Goal: Task Accomplishment & Management: Use online tool/utility

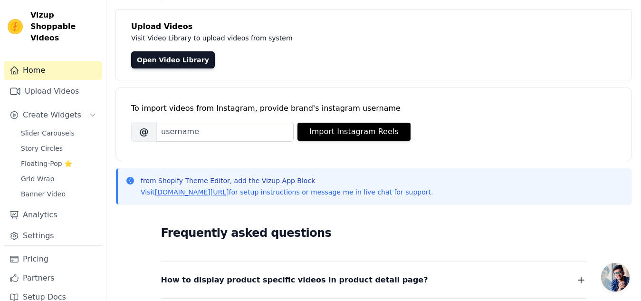
scroll to position [46, 0]
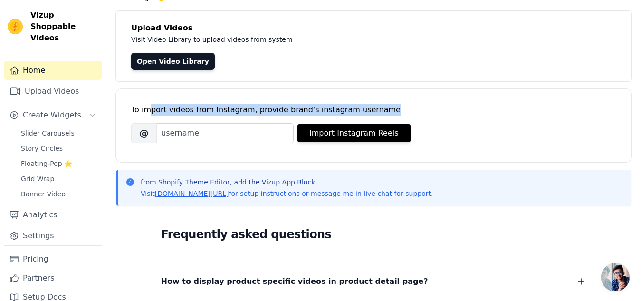
drag, startPoint x: 149, startPoint y: 109, endPoint x: 369, endPoint y: 111, distance: 220.5
click at [369, 111] on div "To import videos from Instagram, provide brand's instagram username" at bounding box center [373, 109] width 485 height 11
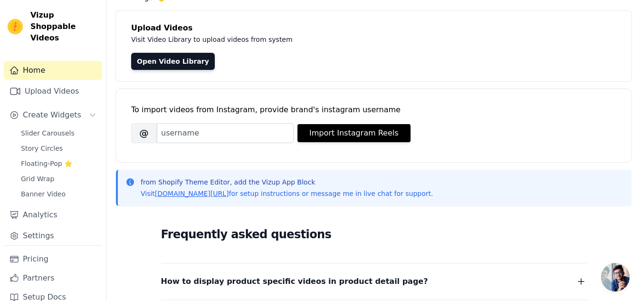
scroll to position [0, 0]
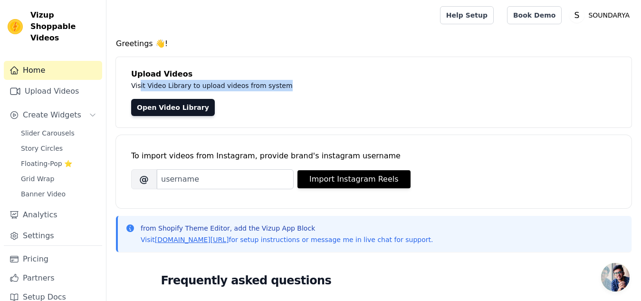
drag, startPoint x: 139, startPoint y: 83, endPoint x: 270, endPoint y: 82, distance: 131.2
click at [270, 82] on p "Visit Video Library to upload videos from system" at bounding box center [344, 85] width 426 height 11
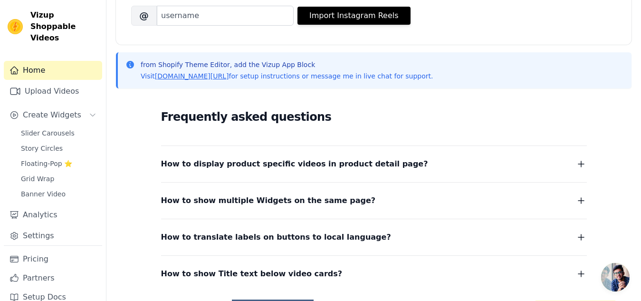
scroll to position [232, 0]
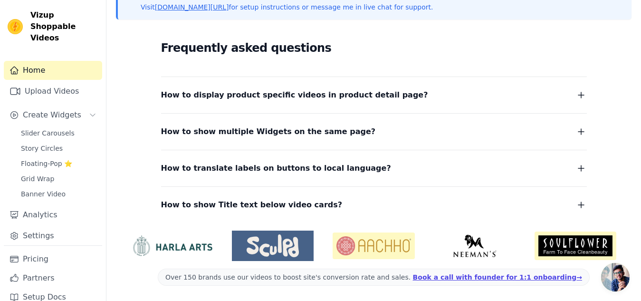
click at [251, 94] on span "How to display product specific videos in product detail page?" at bounding box center [294, 94] width 267 height 13
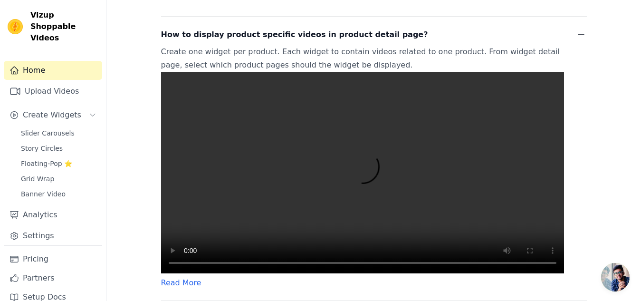
scroll to position [293, 0]
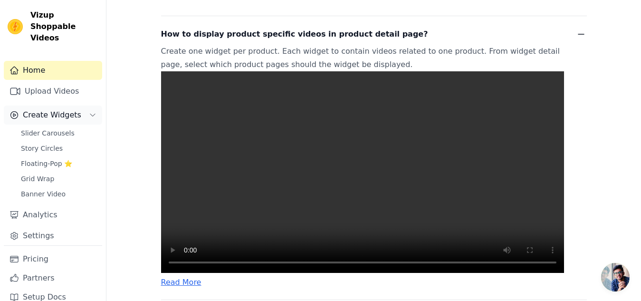
click at [41, 120] on span "Create Widgets" at bounding box center [52, 114] width 58 height 11
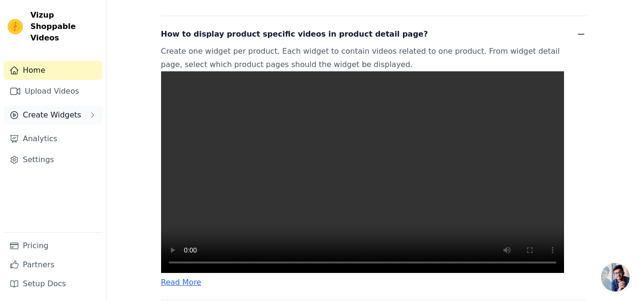
click at [43, 109] on span "Create Widgets" at bounding box center [52, 114] width 58 height 11
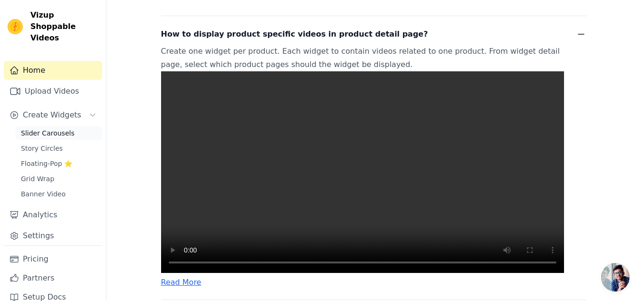
click at [40, 134] on span "Slider Carousels" at bounding box center [48, 133] width 54 height 10
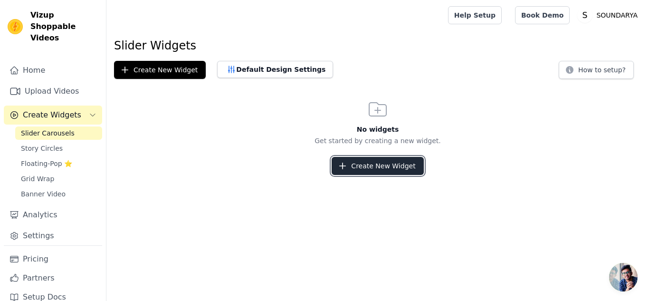
click at [378, 161] on button "Create New Widget" at bounding box center [378, 166] width 92 height 18
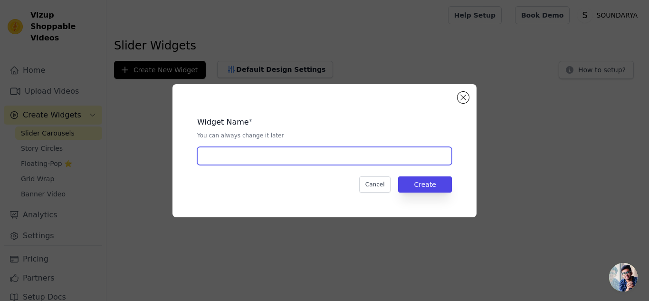
click at [327, 162] on input "text" at bounding box center [324, 156] width 255 height 18
type input "c"
type input "CUSTOMER REVIEW"
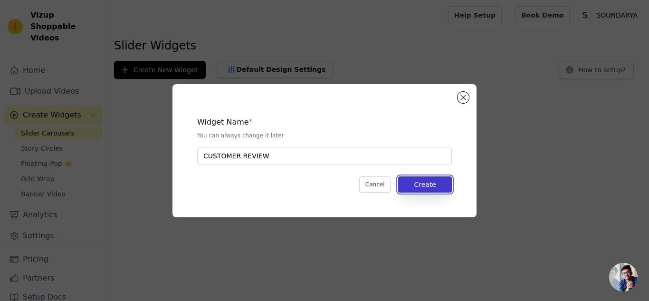
click at [417, 180] on button "Create" at bounding box center [425, 184] width 54 height 16
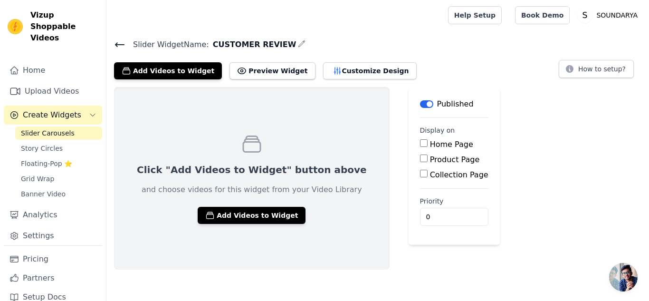
click at [420, 143] on input "Home Page" at bounding box center [424, 143] width 8 height 8
checkbox input "true"
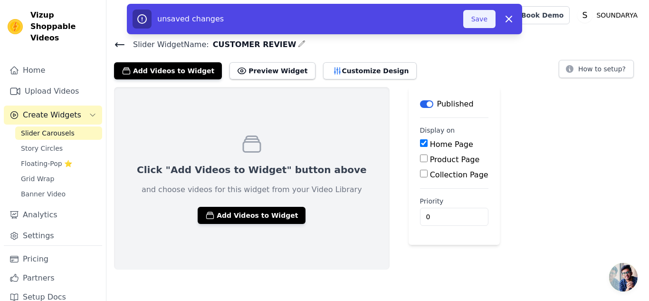
click at [478, 18] on button "Save" at bounding box center [479, 19] width 32 height 18
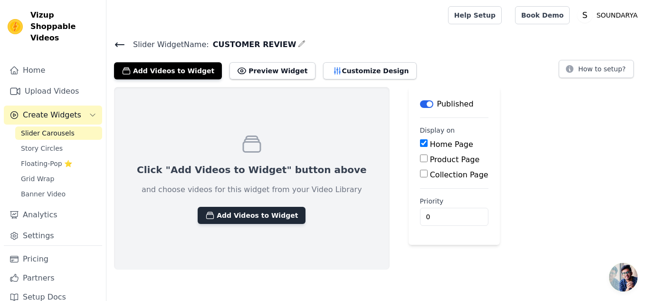
click at [237, 215] on button "Add Videos to Widget" at bounding box center [252, 215] width 108 height 17
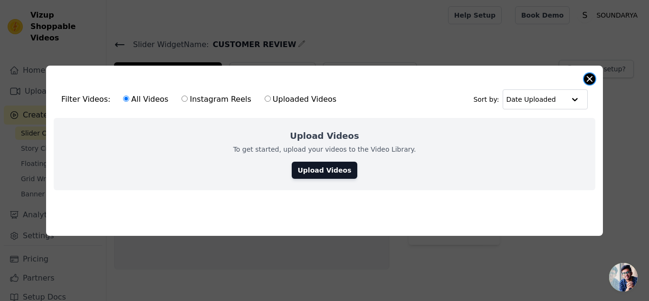
click at [590, 76] on button "Close modal" at bounding box center [589, 78] width 11 height 11
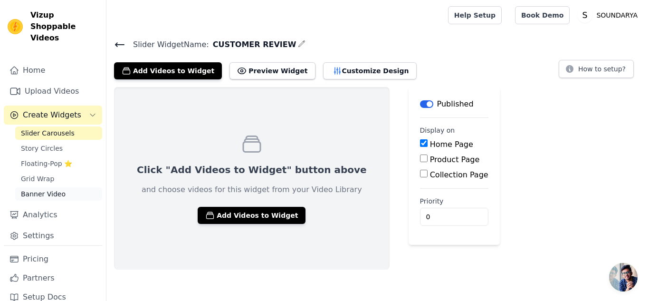
click at [40, 193] on span "Banner Video" at bounding box center [43, 194] width 45 height 10
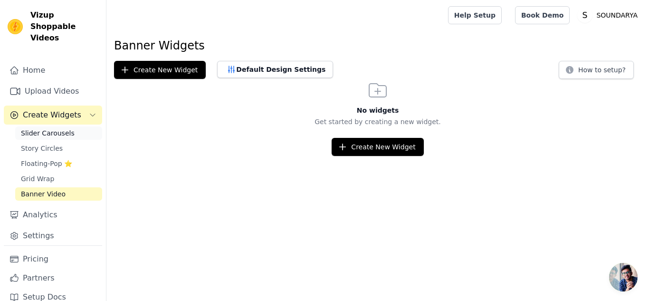
click at [32, 132] on span "Slider Carousels" at bounding box center [48, 133] width 54 height 10
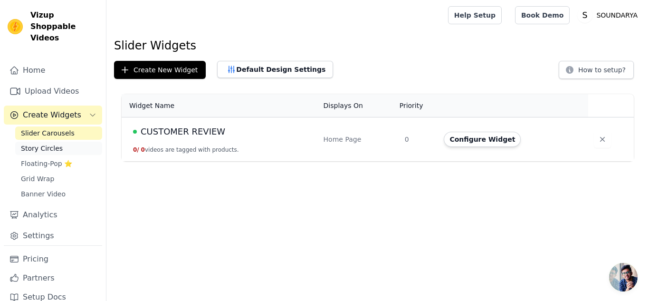
click at [48, 147] on span "Story Circles" at bounding box center [42, 149] width 42 height 10
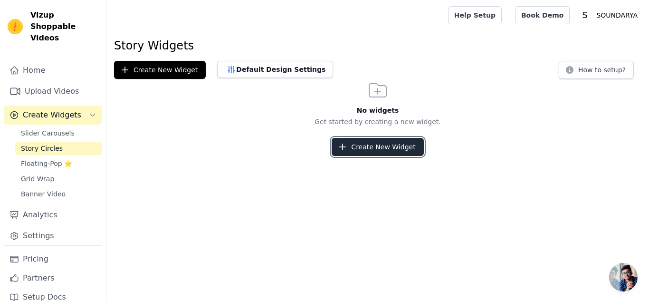
click at [363, 152] on button "Create New Widget" at bounding box center [378, 147] width 92 height 18
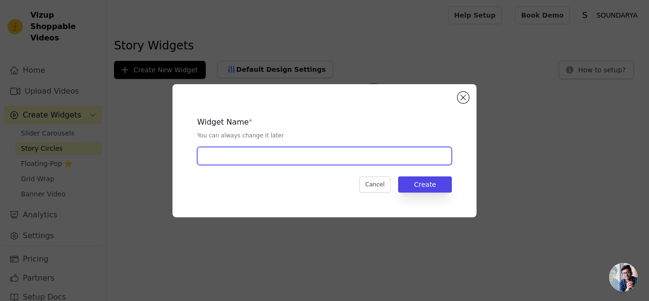
click at [309, 154] on input "text" at bounding box center [324, 156] width 255 height 18
type input "OUR CUSTOMERS"
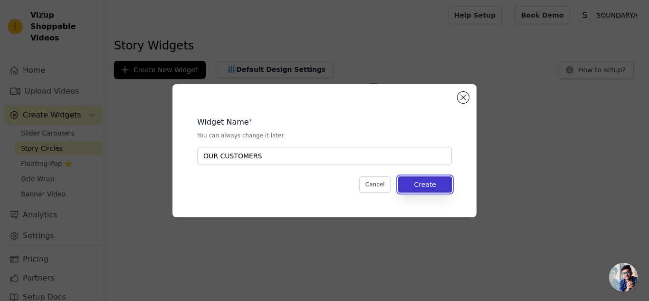
click at [443, 192] on button "Create" at bounding box center [425, 184] width 54 height 16
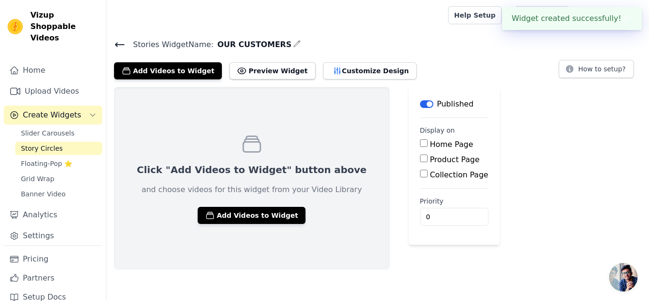
click at [420, 141] on input "Home Page" at bounding box center [424, 143] width 8 height 8
checkbox input "true"
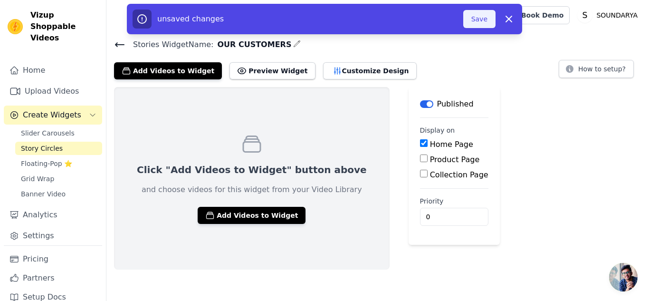
click at [475, 18] on button "Save" at bounding box center [479, 19] width 32 height 18
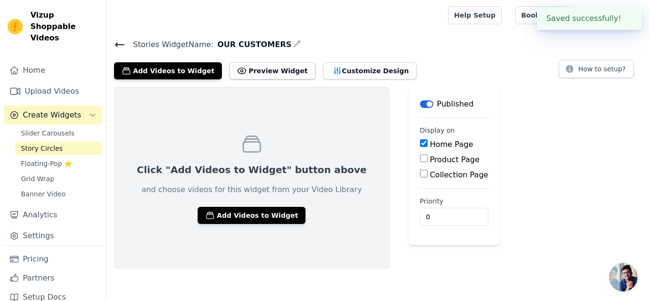
click at [475, 18] on link "Help Setup" at bounding box center [475, 15] width 54 height 18
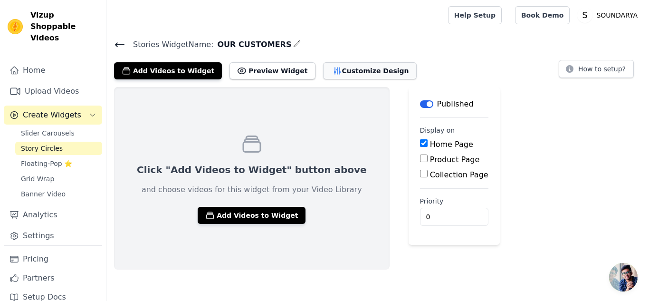
click at [327, 71] on button "Customize Design" at bounding box center [370, 70] width 94 height 17
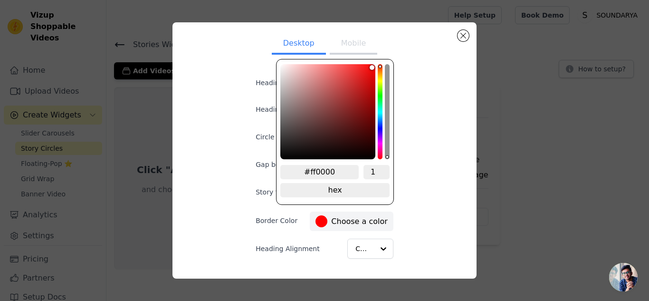
click at [318, 220] on div at bounding box center [322, 221] width 12 height 12
type input "#9e3b3b"
type input "#9b3c3c"
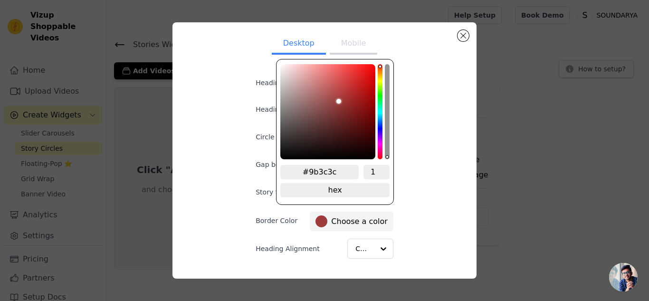
type input "#6d3c3c"
type input "#553434"
type input "#442d2d"
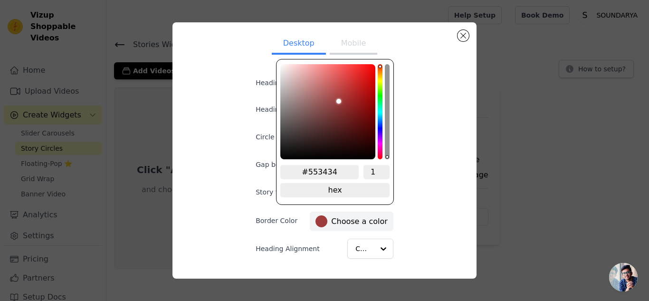
type input "#442d2d"
type input "#372727"
type input "#322424"
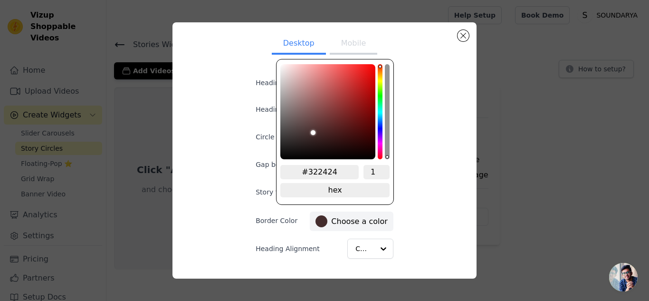
type input "#281e1e"
type input "#201818"
type input "#1a1414"
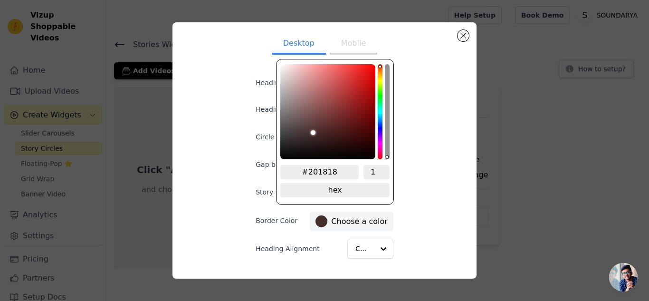
type input "#1a1414"
type input "#110d0d"
type input "#0c0909"
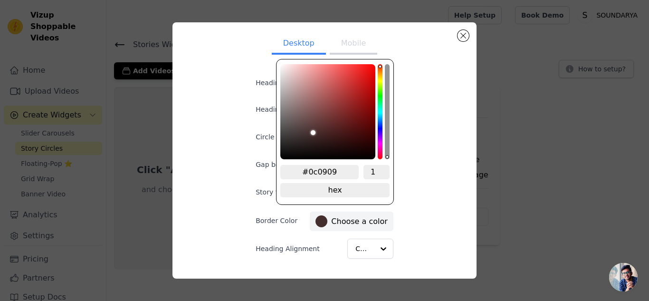
type input "#080606"
type input "#050505"
type input "#030303"
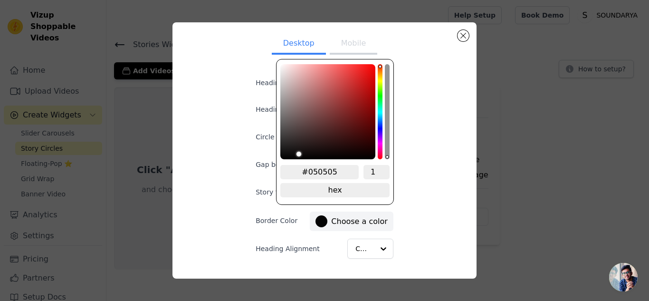
type input "#030303"
type input "#020101"
type input "#000000"
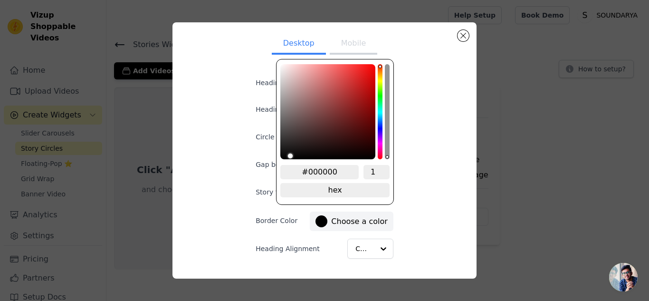
drag, startPoint x: 340, startPoint y: 100, endPoint x: 286, endPoint y: 159, distance: 79.7
click at [286, 159] on div "color picker" at bounding box center [327, 111] width 95 height 95
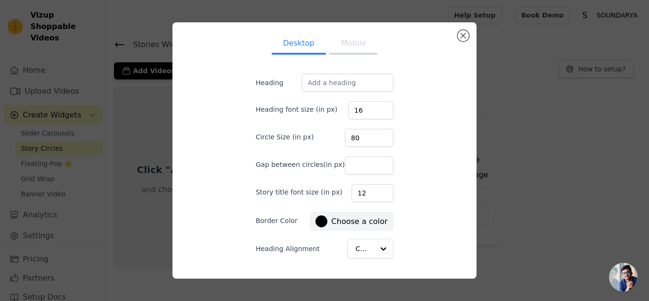
click at [420, 207] on div "Desktop Mobile Heading Heading font size (in px) 16 Circle Size (in px) 80 Gap …" at bounding box center [324, 150] width 289 height 240
click at [345, 46] on button "Mobile" at bounding box center [354, 44] width 48 height 21
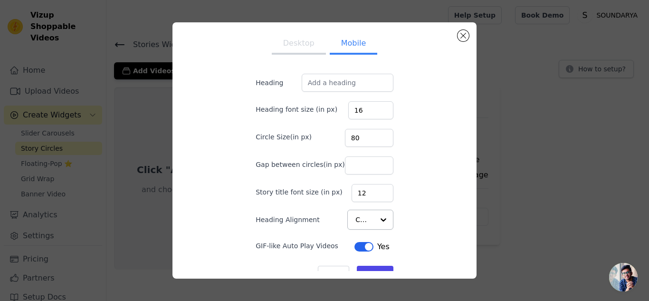
scroll to position [19, 0]
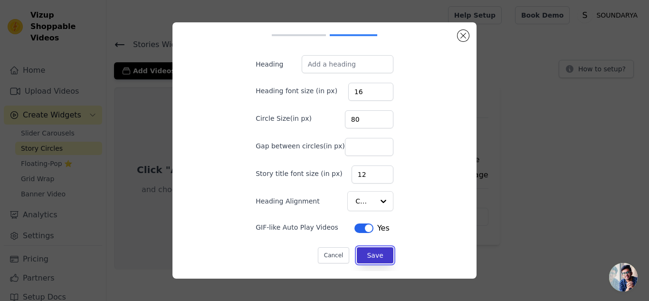
click at [364, 251] on button "Save" at bounding box center [375, 255] width 36 height 16
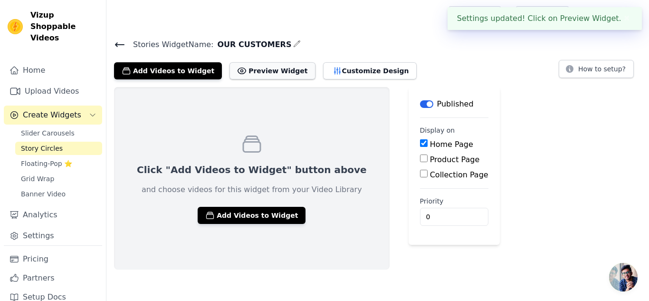
click at [242, 69] on button "Preview Widget" at bounding box center [273, 70] width 86 height 17
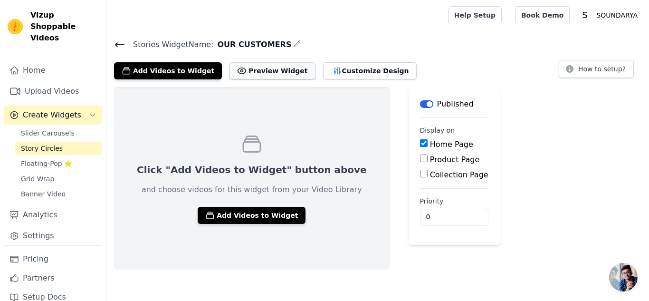
click at [253, 74] on button "Preview Widget" at bounding box center [273, 70] width 86 height 17
